Goal: Task Accomplishment & Management: Manage account settings

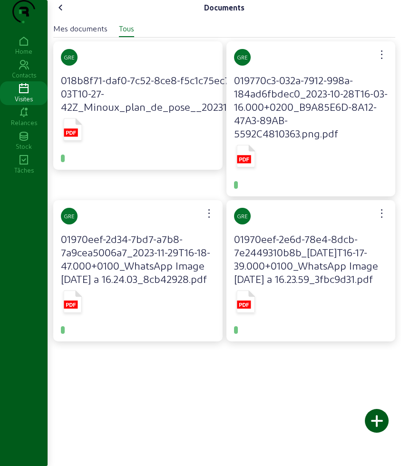
click at [24, 95] on icon at bounding box center [24, 88] width 48 height 11
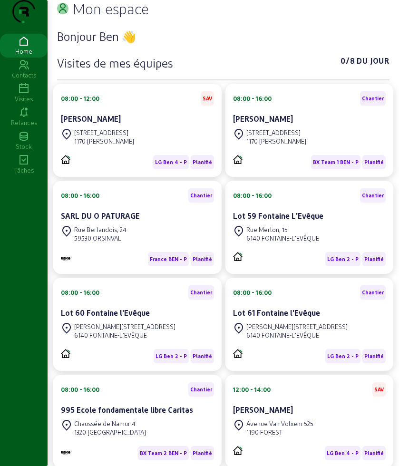
click at [26, 95] on icon at bounding box center [24, 88] width 48 height 11
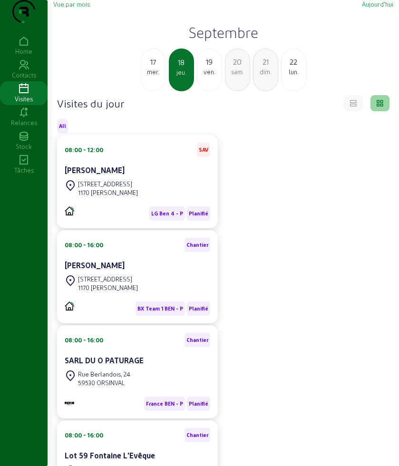
click at [217, 68] on div "19" at bounding box center [209, 61] width 24 height 11
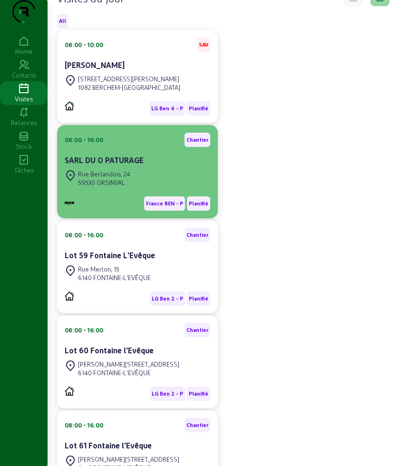
scroll to position [119, 0]
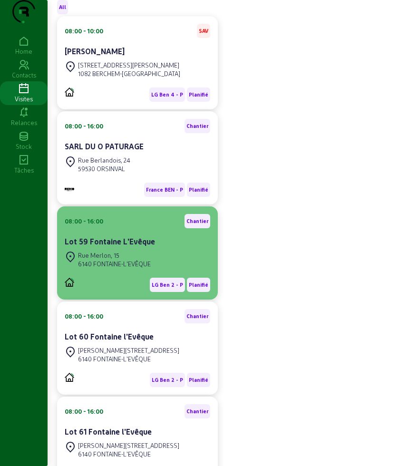
click at [151, 269] on div "[PERSON_NAME][STREET_ADDRESS][PERSON_NAME]" at bounding box center [108, 259] width 86 height 21
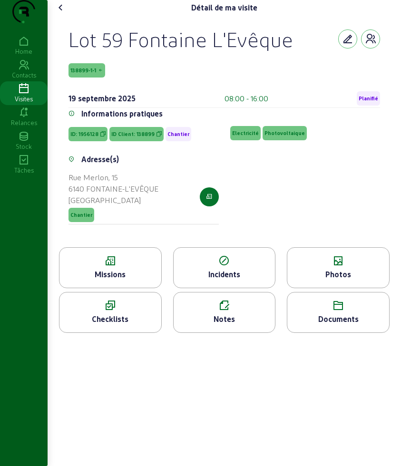
click at [119, 280] on div "Missions" at bounding box center [110, 274] width 102 height 11
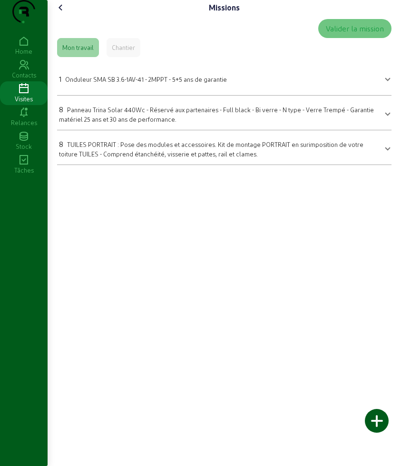
click at [62, 13] on icon at bounding box center [60, 7] width 11 height 11
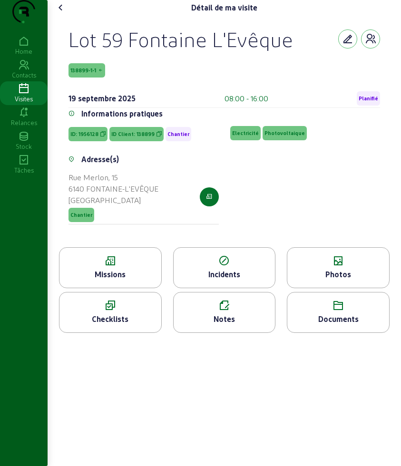
click at [341, 267] on icon at bounding box center [338, 260] width 102 height 11
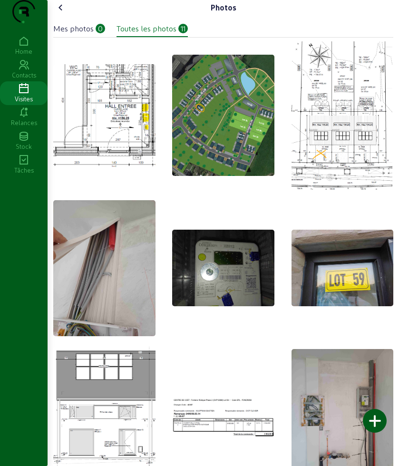
click at [66, 13] on icon at bounding box center [60, 7] width 11 height 11
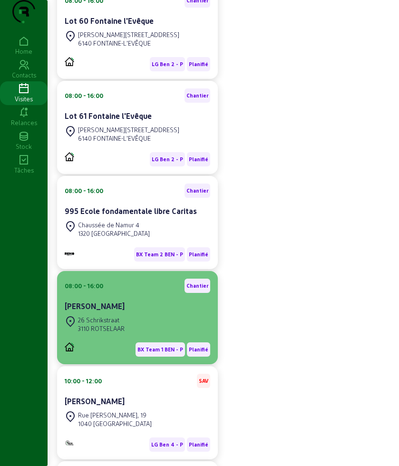
scroll to position [476, 0]
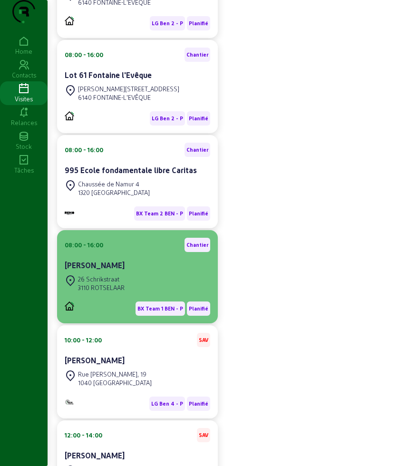
click at [137, 294] on div "[STREET_ADDRESS]" at bounding box center [138, 283] width 146 height 21
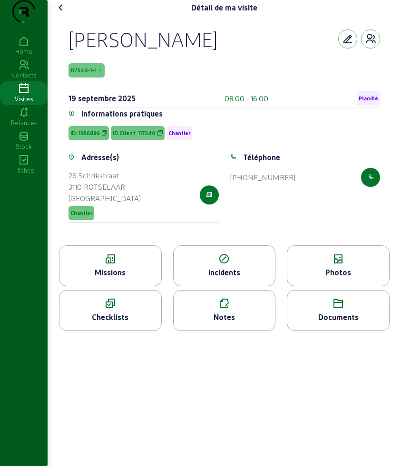
click at [136, 278] on div "Missions" at bounding box center [110, 272] width 102 height 11
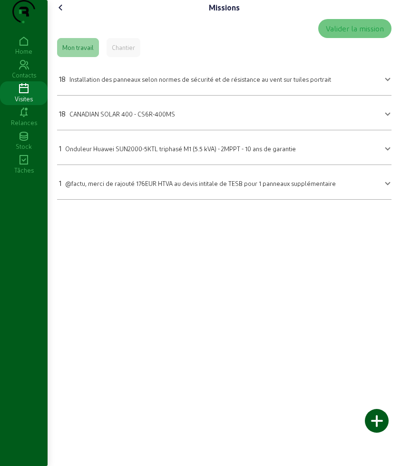
click at [65, 13] on icon at bounding box center [60, 7] width 11 height 11
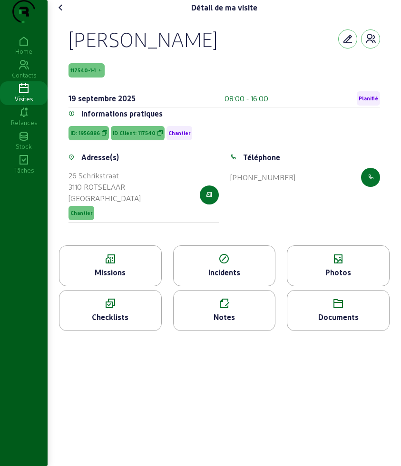
click at [341, 265] on icon at bounding box center [338, 259] width 102 height 11
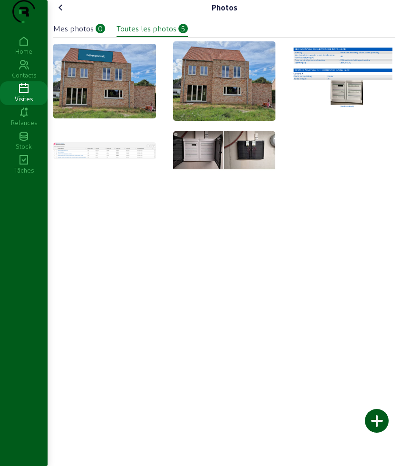
click at [62, 16] on div "Photos Mes photos 0 Toutes les photos 5" at bounding box center [224, 88] width 353 height 177
click at [63, 13] on icon at bounding box center [60, 7] width 11 height 11
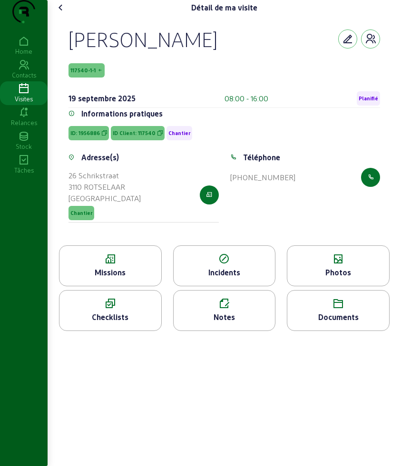
click at [64, 13] on icon at bounding box center [60, 7] width 11 height 11
